Goal: Transaction & Acquisition: Book appointment/travel/reservation

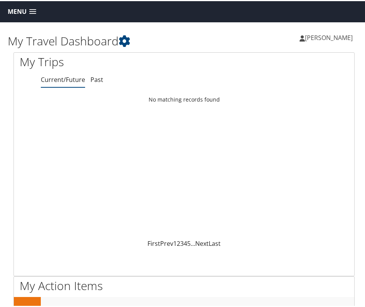
click at [30, 11] on span at bounding box center [32, 10] width 7 height 5
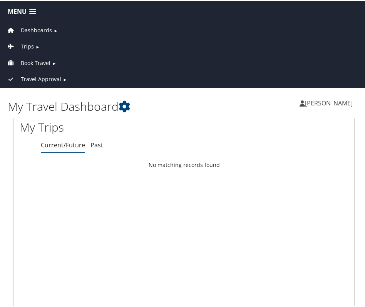
click at [41, 61] on span "Book Travel" at bounding box center [36, 62] width 30 height 8
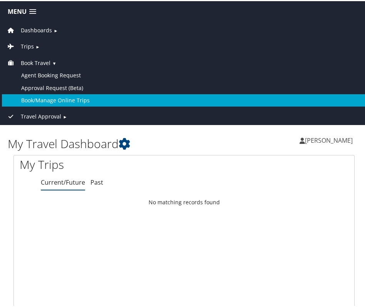
click at [54, 99] on link "Book/Manage Online Trips" at bounding box center [184, 99] width 364 height 12
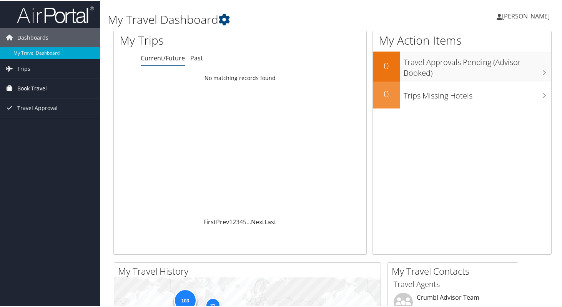
click at [62, 94] on link "Book Travel" at bounding box center [50, 87] width 100 height 19
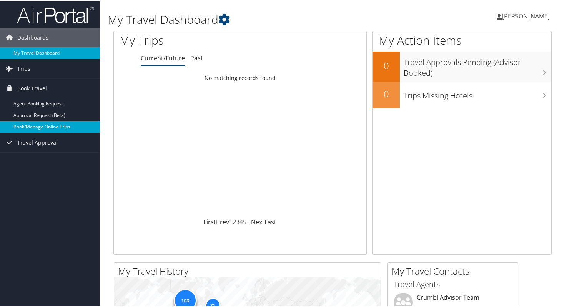
click at [38, 130] on link "Book/Manage Online Trips" at bounding box center [50, 126] width 100 height 12
click at [55, 125] on link "Book/Manage Online Trips" at bounding box center [50, 126] width 100 height 12
